Goal: Transaction & Acquisition: Purchase product/service

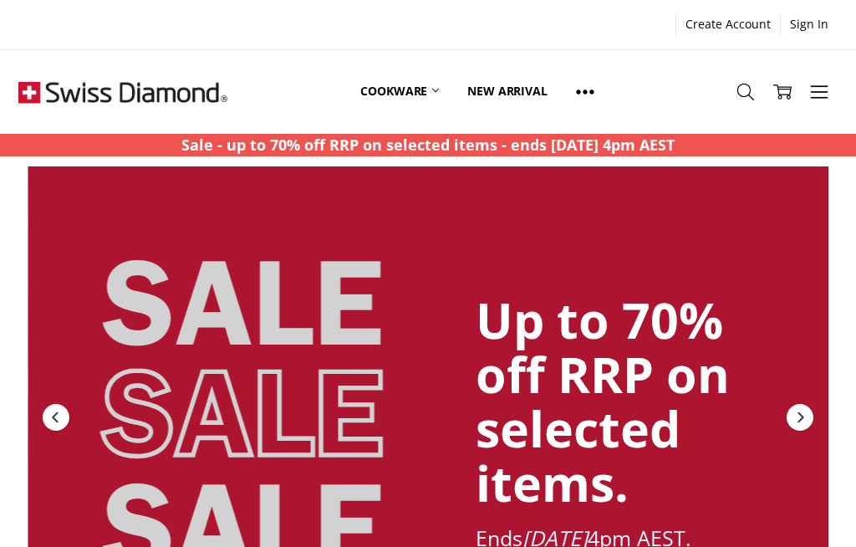
click at [826, 94] on icon at bounding box center [819, 92] width 18 height 18
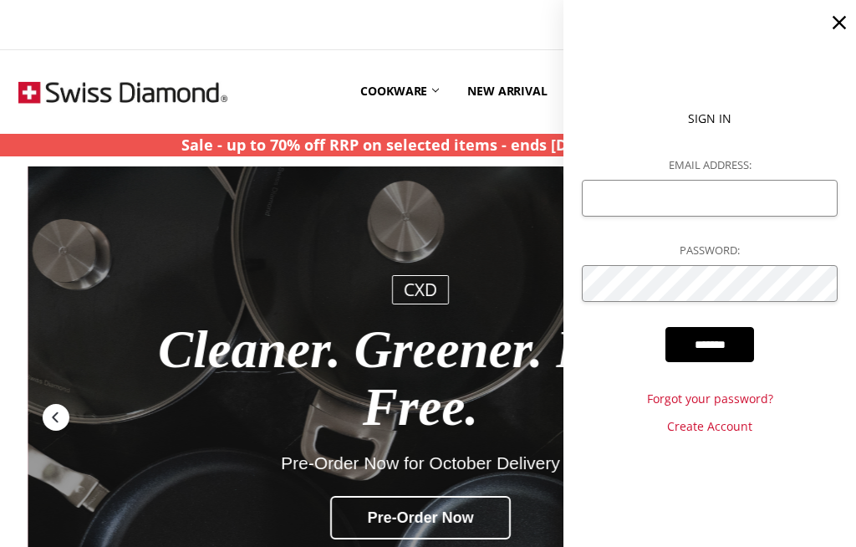
click at [836, 33] on icon at bounding box center [839, 22] width 23 height 23
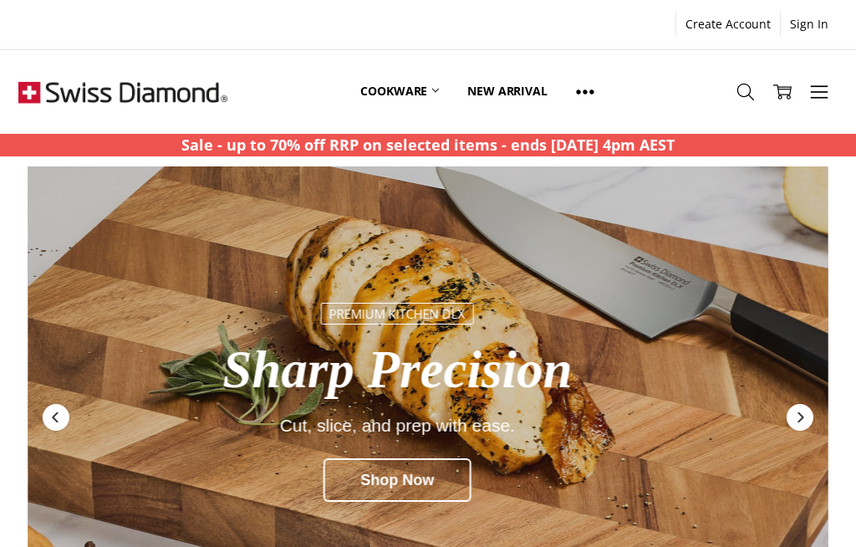
click at [817, 91] on icon at bounding box center [819, 92] width 18 height 18
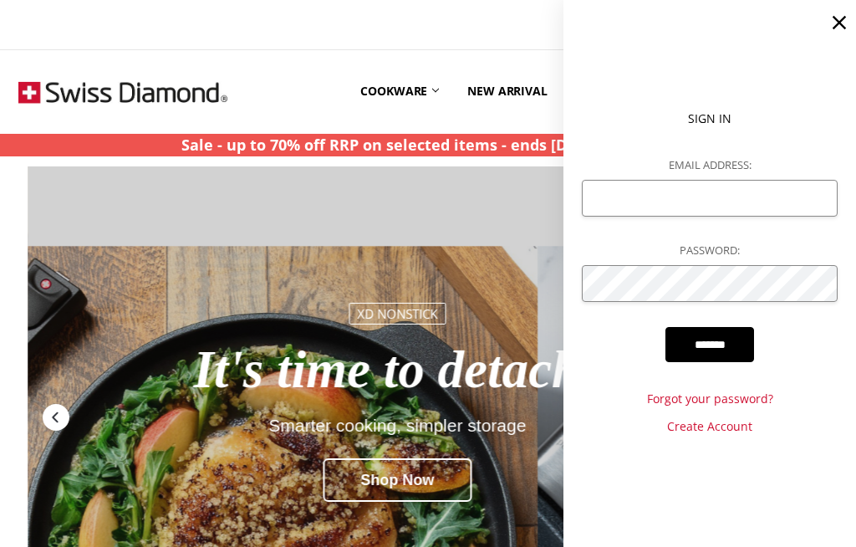
click at [845, 20] on icon at bounding box center [839, 22] width 23 height 23
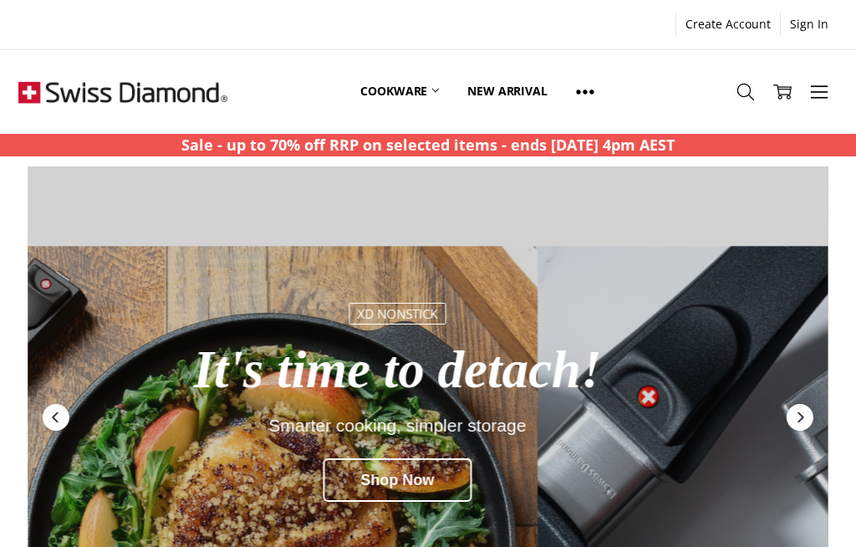
click at [421, 100] on link "Cookware" at bounding box center [399, 91] width 107 height 74
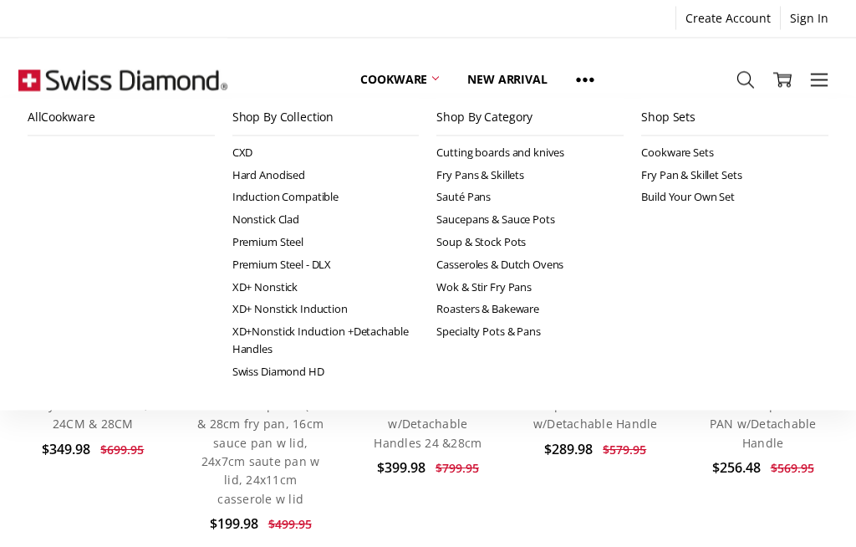
scroll to position [631, 0]
click at [431, 80] on link "Cookware" at bounding box center [399, 79] width 107 height 37
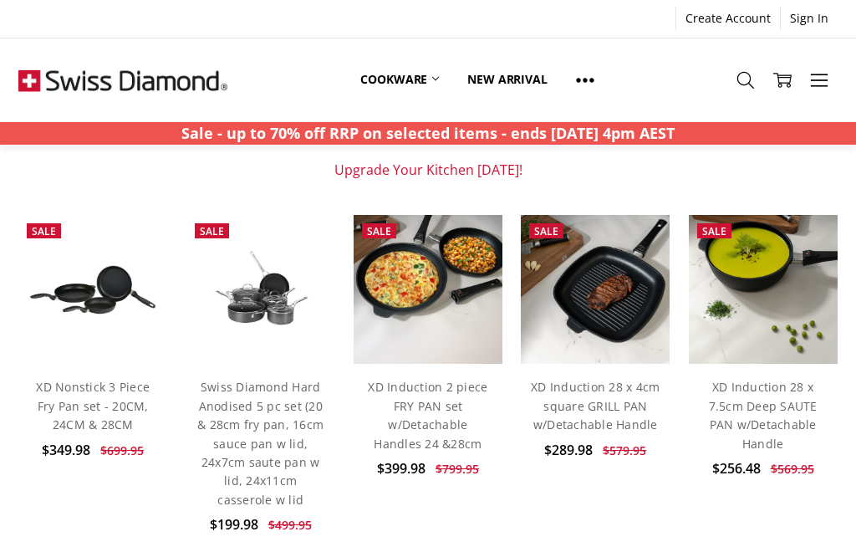
click at [751, 84] on icon at bounding box center [746, 80] width 18 height 18
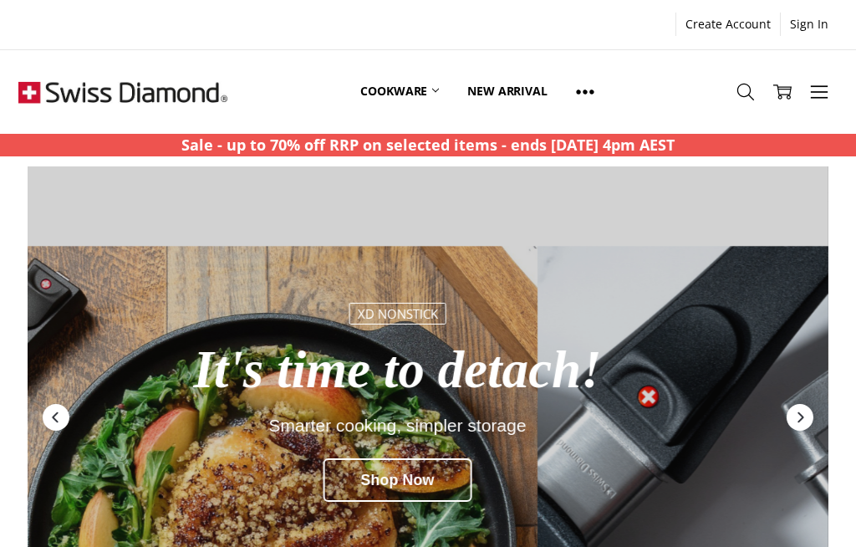
scroll to position [372, 0]
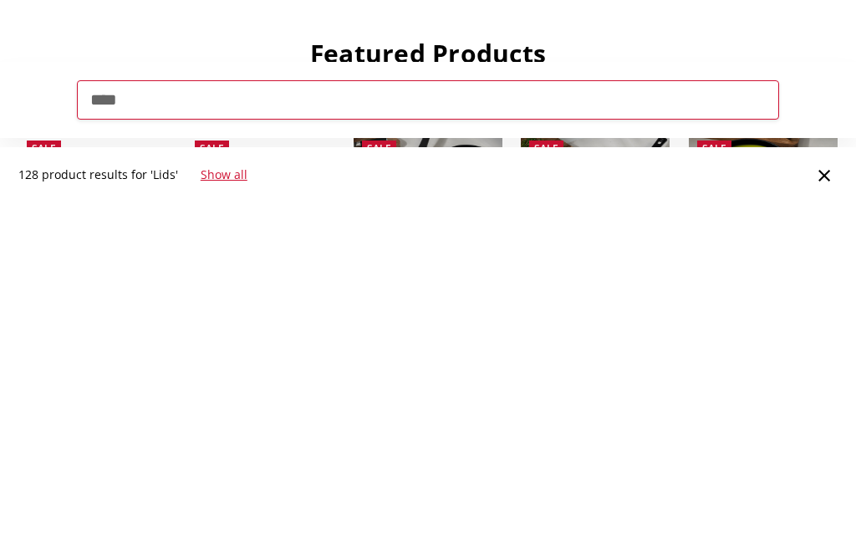
type input "****"
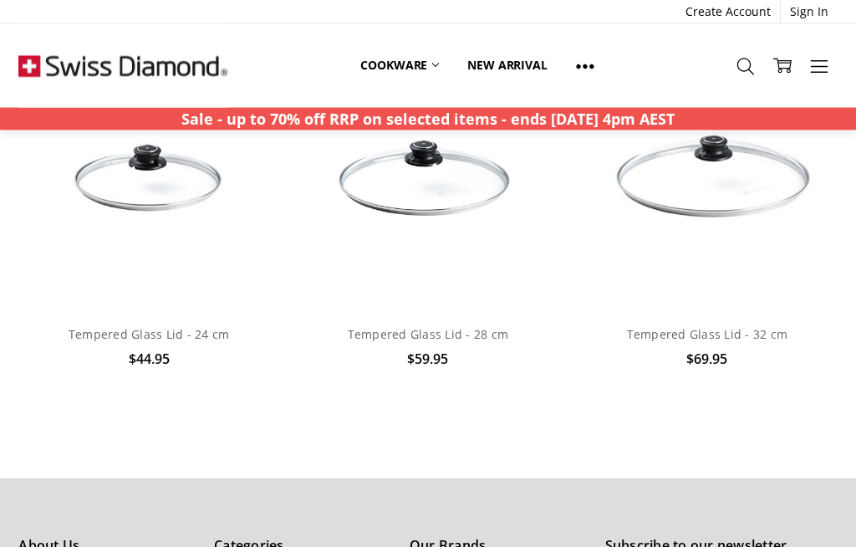
scroll to position [1634, 0]
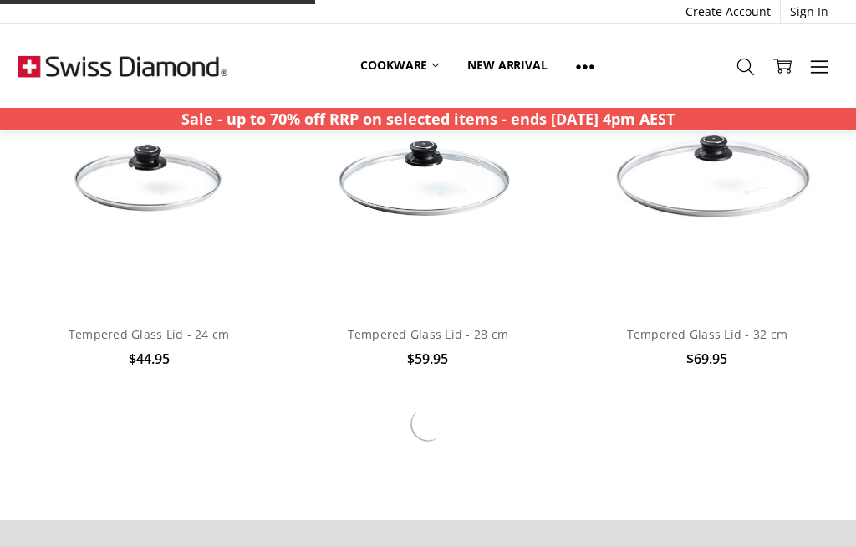
click at [429, 341] on link "Tempered Glass Lid - 28 cm" at bounding box center [428, 334] width 161 height 16
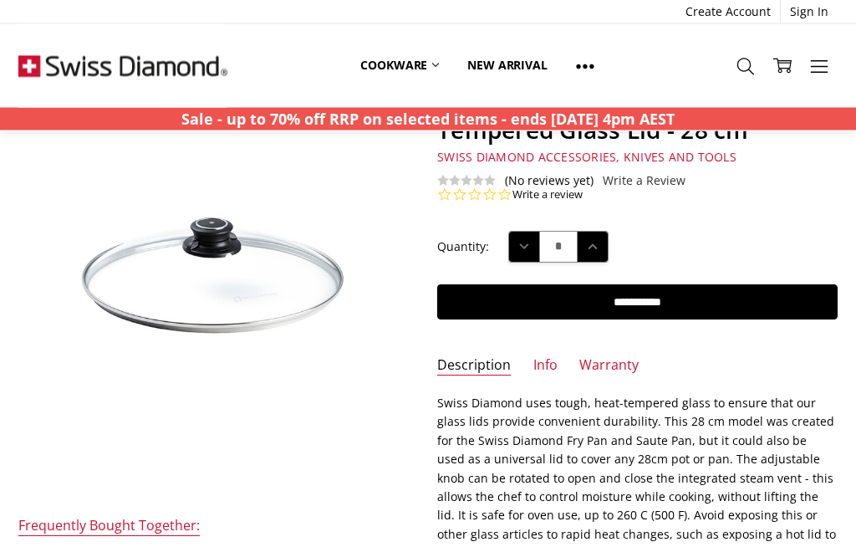
scroll to position [99, 0]
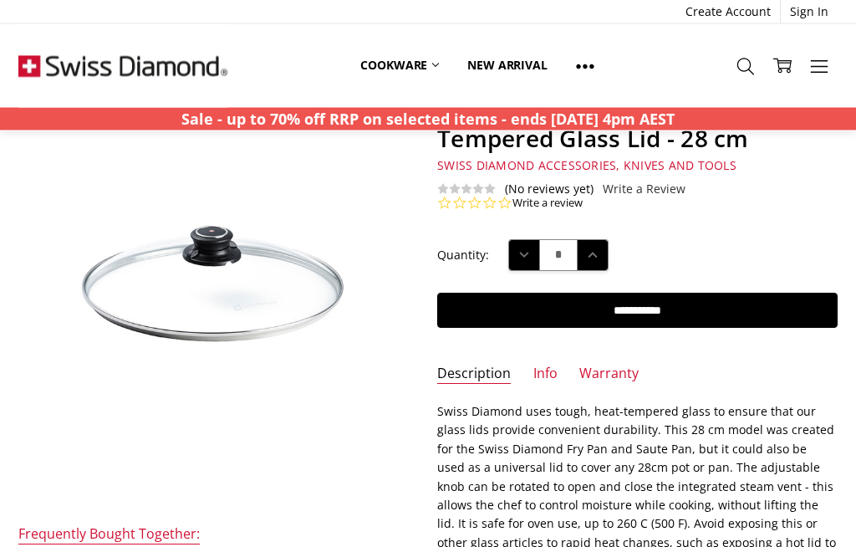
click at [649, 315] on input "**********" at bounding box center [637, 310] width 400 height 35
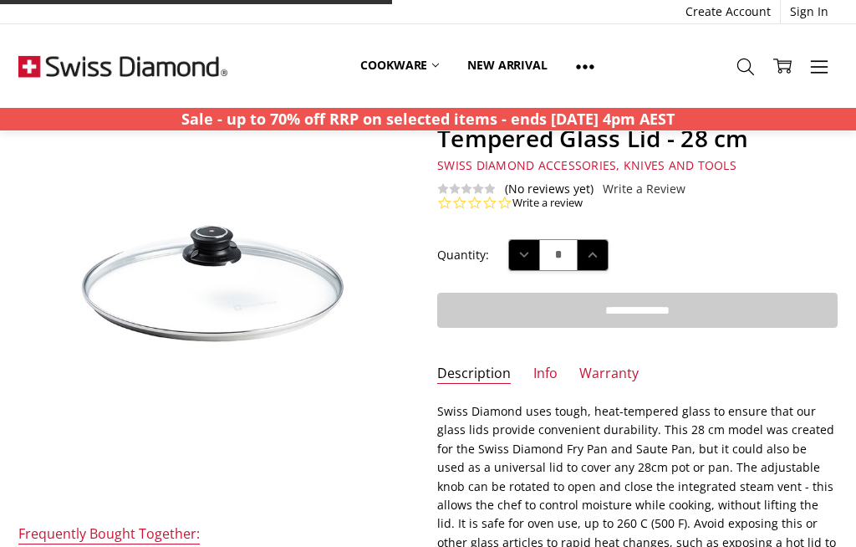
type input "**********"
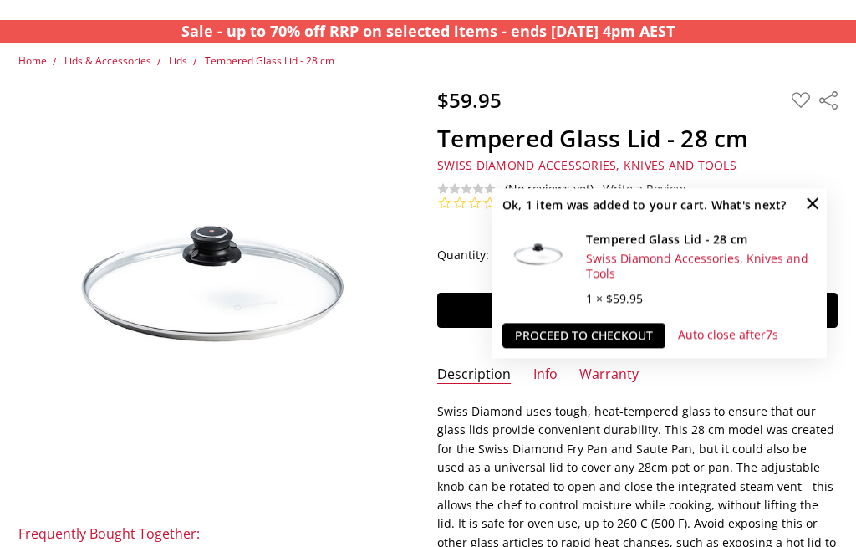
click at [589, 334] on link "Proceed to checkout" at bounding box center [584, 335] width 163 height 25
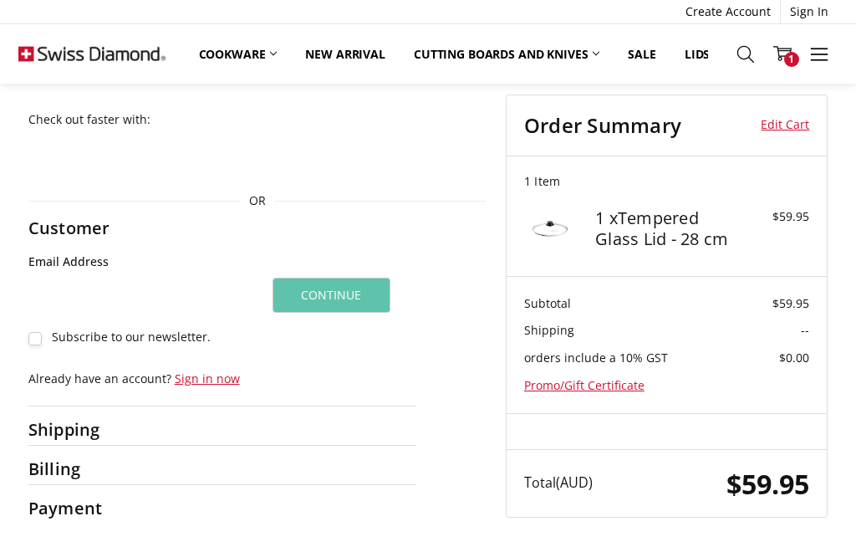
scroll to position [12, 0]
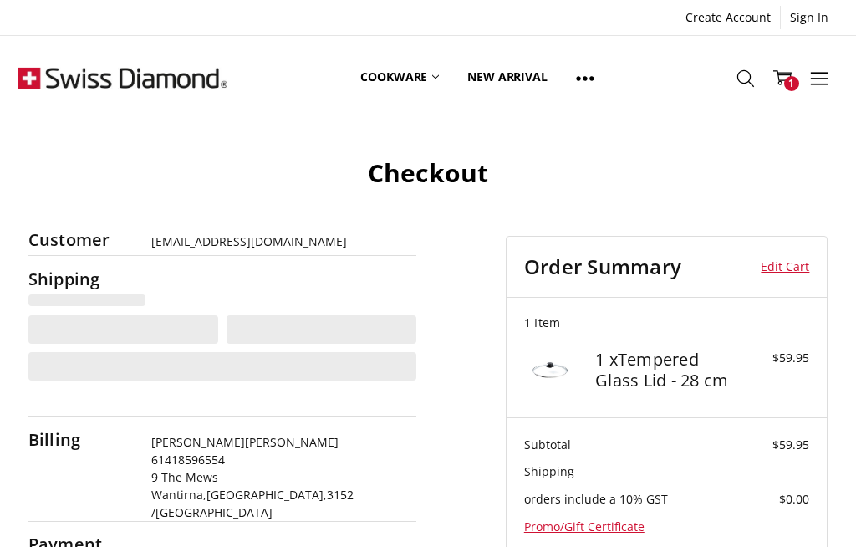
select select "**"
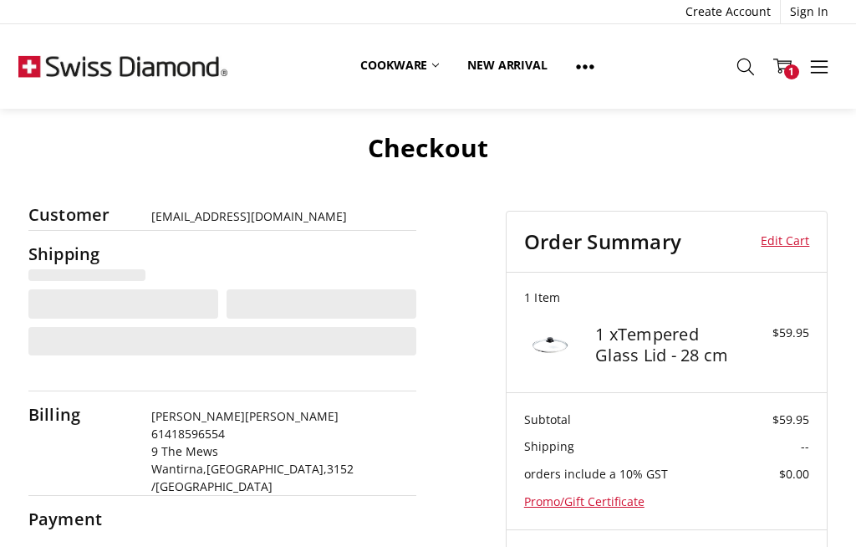
select select "***"
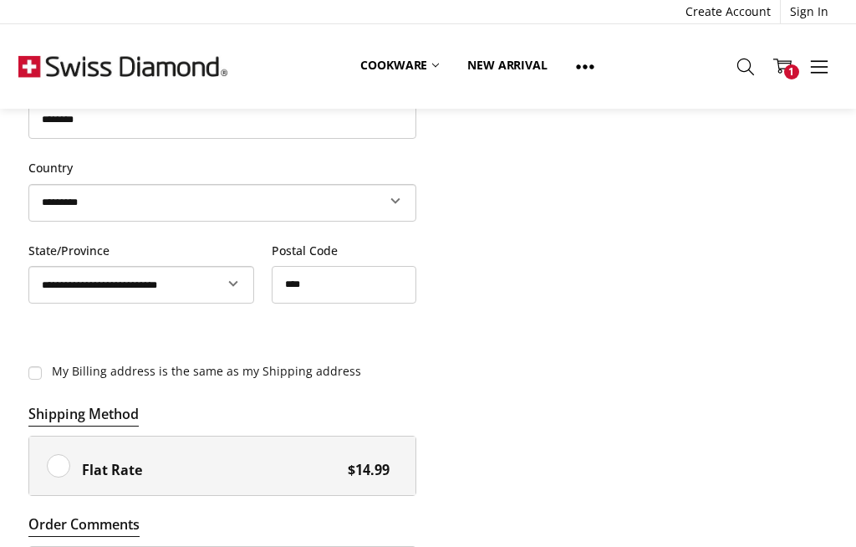
scroll to position [690, 0]
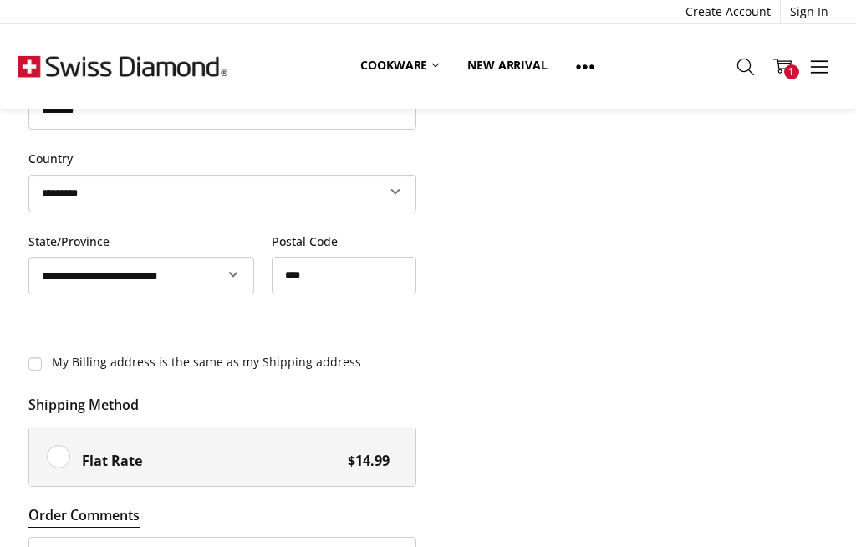
click at [52, 447] on label "Flat Rate $14.99" at bounding box center [222, 456] width 387 height 59
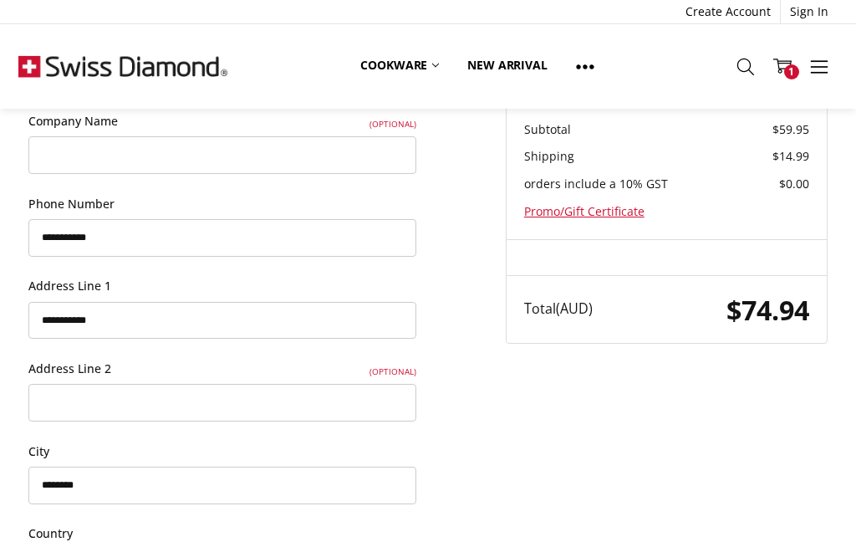
scroll to position [304, 0]
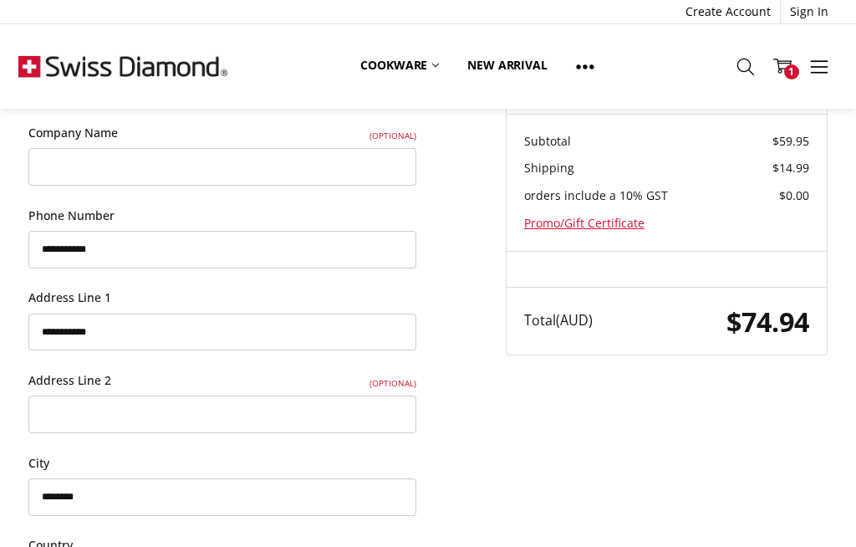
click at [792, 74] on span "1" at bounding box center [791, 71] width 15 height 15
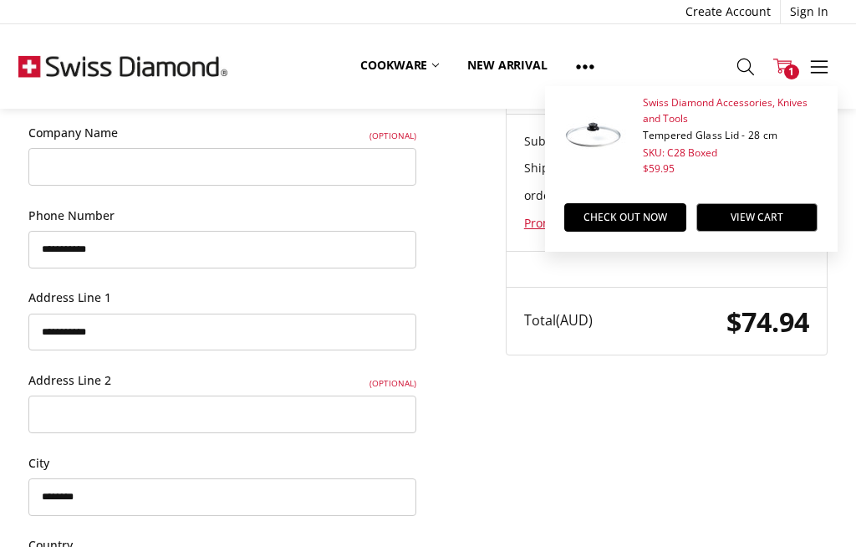
click at [620, 223] on link "Check out now" at bounding box center [625, 217] width 122 height 28
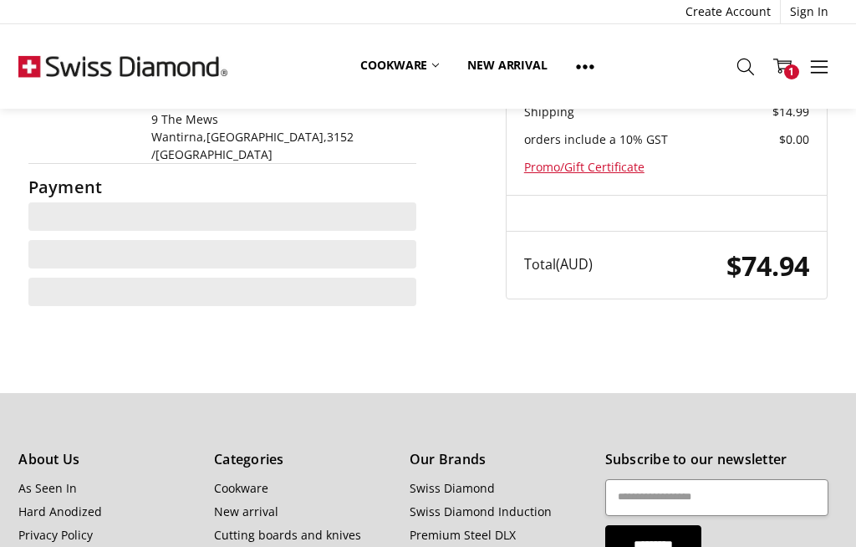
scroll to position [365, 0]
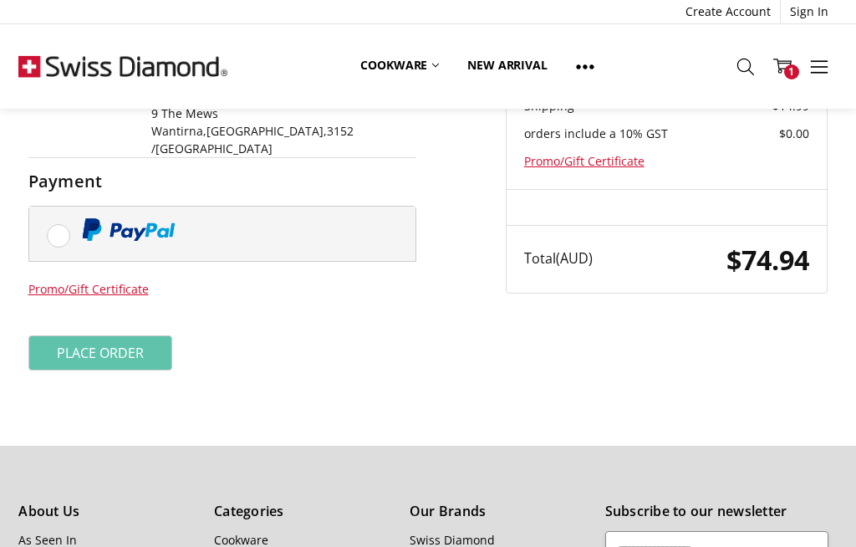
click at [64, 207] on label at bounding box center [222, 234] width 387 height 54
click at [47, 207] on label at bounding box center [222, 234] width 387 height 54
click at [150, 218] on img at bounding box center [129, 229] width 94 height 23
click at [119, 335] on button "Place Order" at bounding box center [100, 352] width 145 height 35
